Goal: Task Accomplishment & Management: Manage account settings

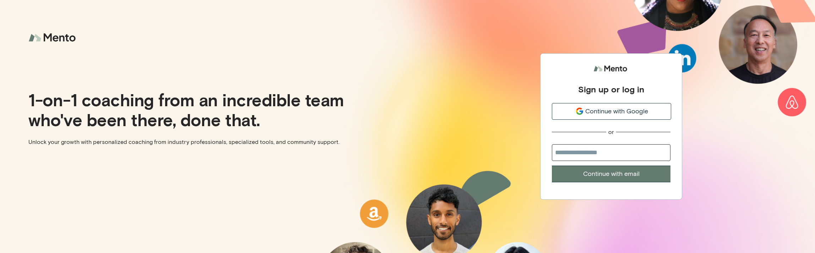
click at [600, 115] on span "Continue with Google" at bounding box center [616, 112] width 63 height 10
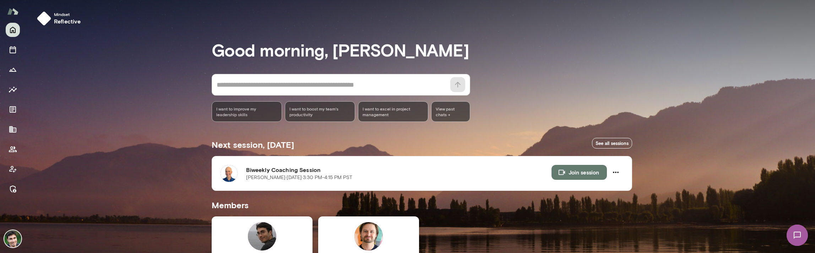
click at [11, 239] on img at bounding box center [12, 238] width 17 height 17
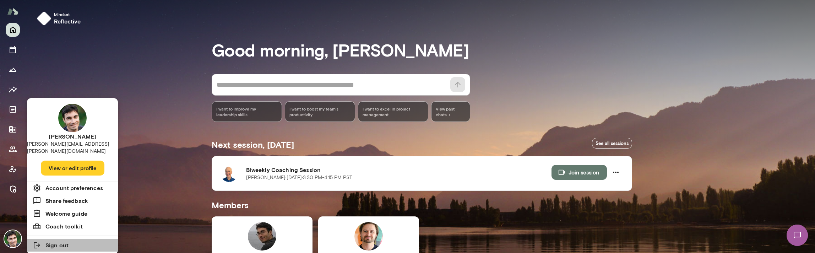
click at [72, 239] on li "Sign out" at bounding box center [72, 245] width 91 height 13
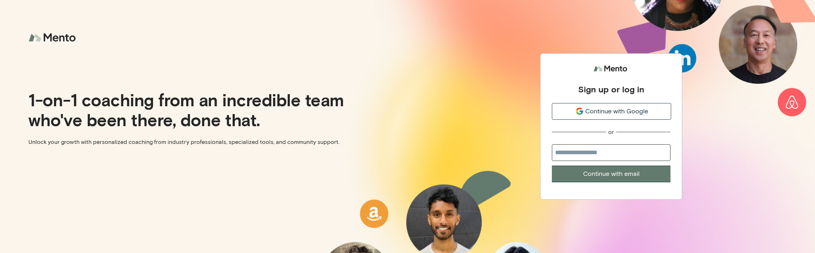
click at [429, 150] on div "Sign up or log in Continue with Google or Continue with email" at bounding box center [612, 126] width 408 height 253
click at [114, 151] on div "1-on-1 coaching from an incredible team who've been there, done that. Unlock yo…" at bounding box center [204, 126] width 408 height 253
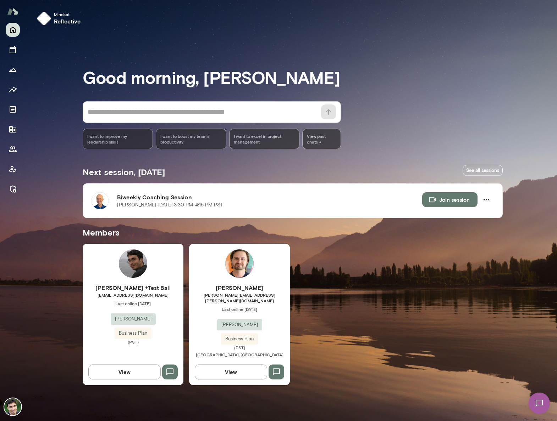
click at [15, 405] on img at bounding box center [12, 406] width 17 height 17
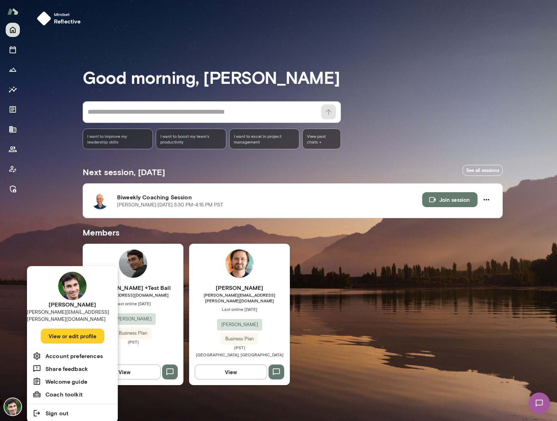
click at [71, 408] on li "Sign out" at bounding box center [72, 413] width 91 height 13
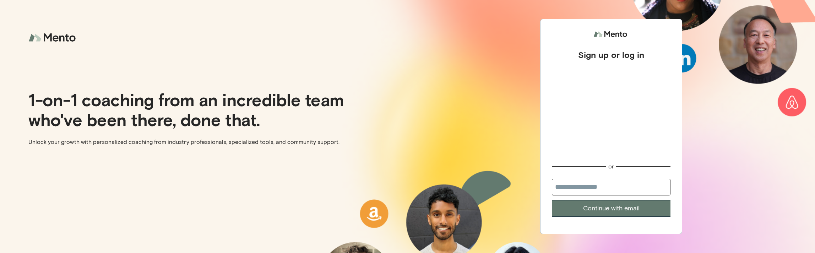
click at [289, 146] on p "Unlock your growth with personalized coaching from industry professionals, spec…" at bounding box center [215, 142] width 374 height 9
click at [440, 104] on div "Sign up or log in or Continue with email" at bounding box center [612, 126] width 408 height 253
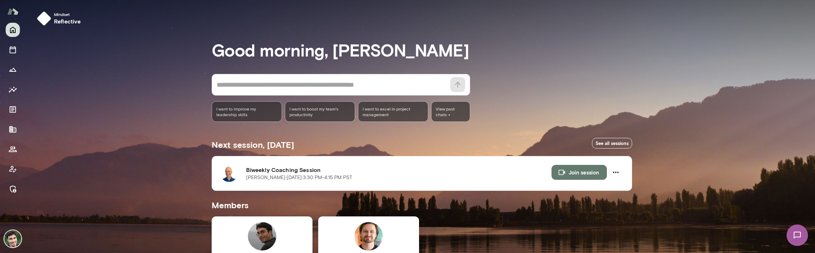
click at [13, 237] on img at bounding box center [12, 238] width 17 height 17
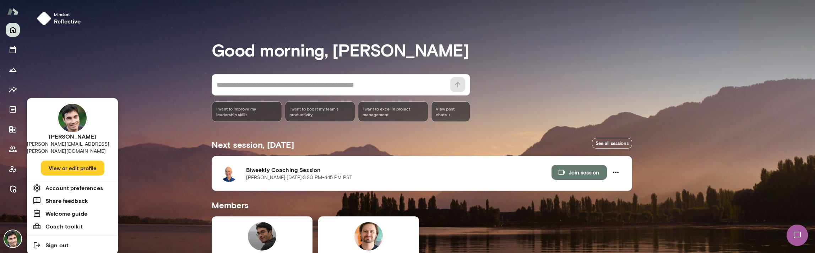
click at [55, 241] on h6 "Sign out" at bounding box center [56, 245] width 23 height 9
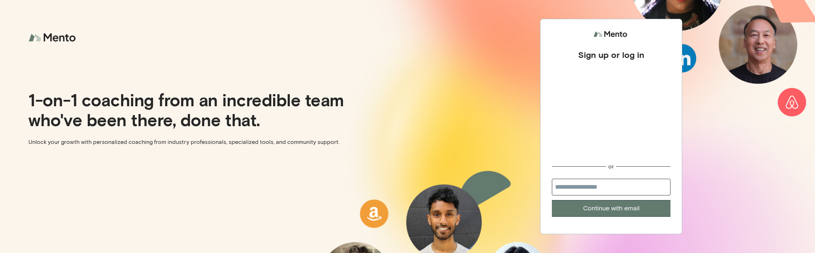
click at [421, 109] on div "Sign up or log in or Continue with email" at bounding box center [612, 126] width 408 height 253
click at [234, 173] on div "1-on-1 coaching from an incredible team who've been there, done that. Unlock yo…" at bounding box center [204, 126] width 408 height 253
click at [429, 112] on div "Sign up or log in or Continue with email" at bounding box center [612, 126] width 408 height 253
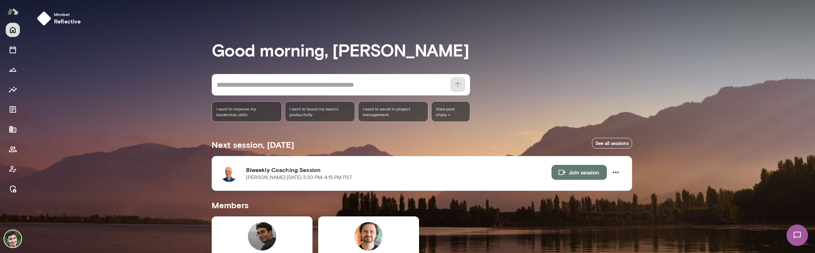
click at [16, 238] on img at bounding box center [12, 238] width 17 height 17
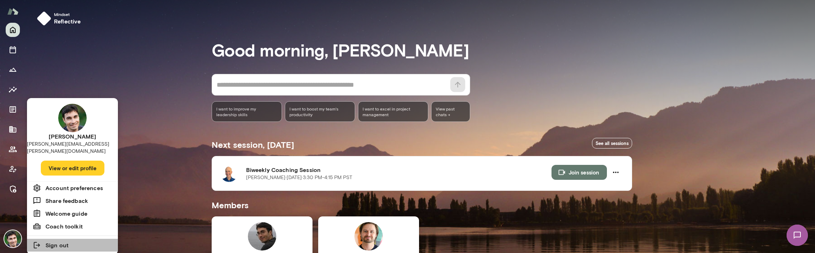
click at [71, 239] on li "Sign out" at bounding box center [72, 245] width 91 height 13
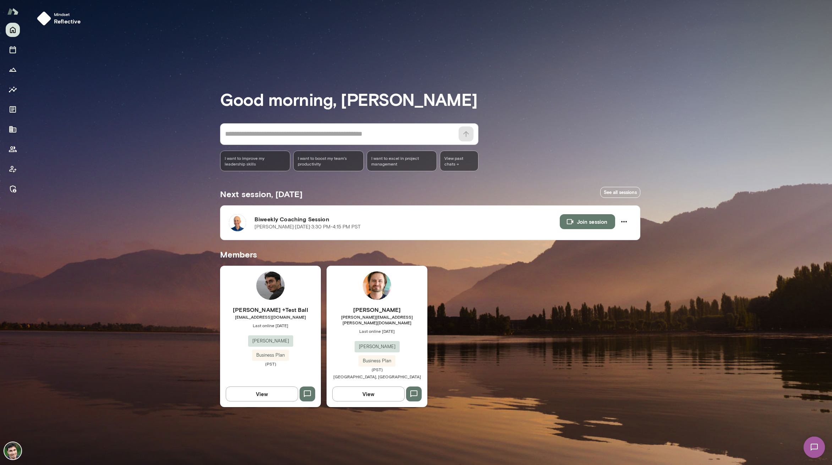
click at [10, 456] on img at bounding box center [12, 450] width 17 height 17
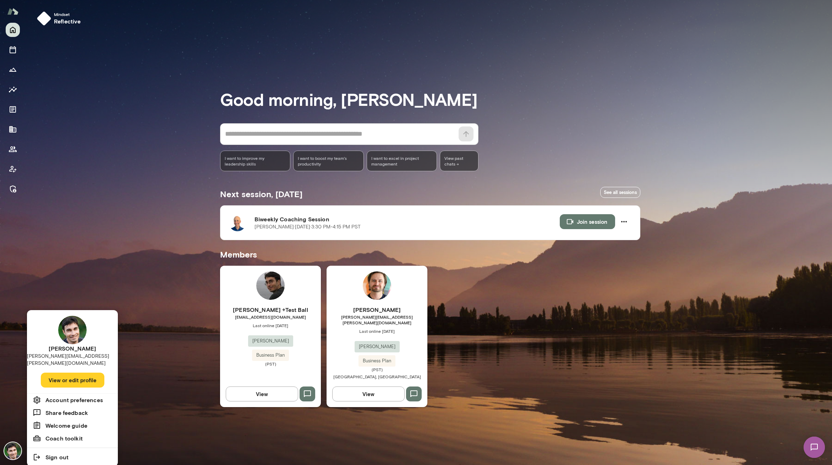
click at [55, 453] on h6 "Sign out" at bounding box center [56, 457] width 23 height 9
